Goal: Navigation & Orientation: Find specific page/section

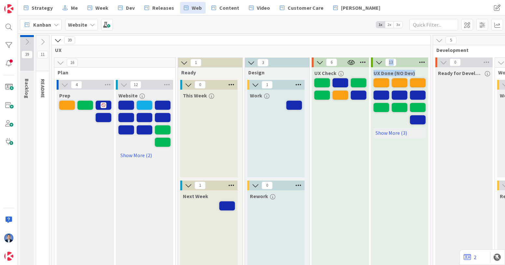
drag, startPoint x: 321, startPoint y: 257, endPoint x: 376, endPoint y: 250, distance: 55.4
click at [376, 250] on div "16 Plan 4 Prep 12 Website Show More (2) 1 Ready 0 This Week 1 Next Week 3 Desig…" at bounding box center [241, 222] width 376 height 328
